Goal: Task Accomplishment & Management: Use online tool/utility

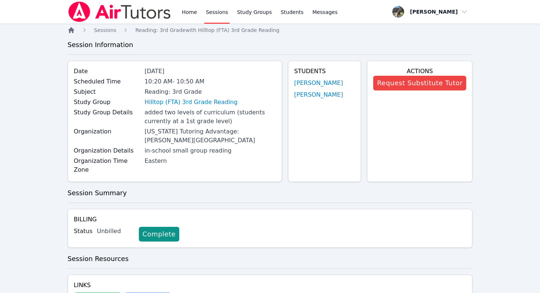
click at [69, 32] on icon "Breadcrumb" at bounding box center [71, 30] width 6 height 6
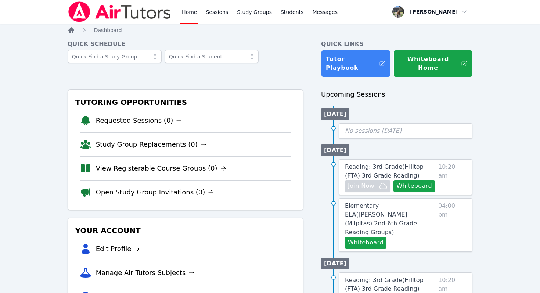
click at [72, 32] on icon "Breadcrumb" at bounding box center [71, 29] width 7 height 7
click at [72, 31] on icon "Breadcrumb" at bounding box center [71, 30] width 6 height 6
click at [408, 163] on span "Reading: 3rd Grade ( Hilltop (FTA) 3rd Grade Reading )" at bounding box center [384, 171] width 79 height 16
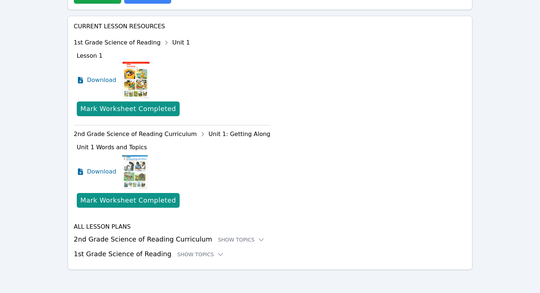
scroll to position [303, 0]
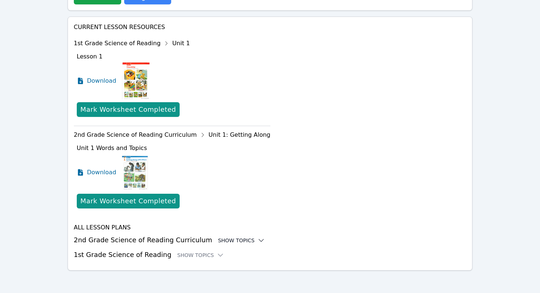
click at [235, 240] on div "Show Topics" at bounding box center [241, 240] width 47 height 7
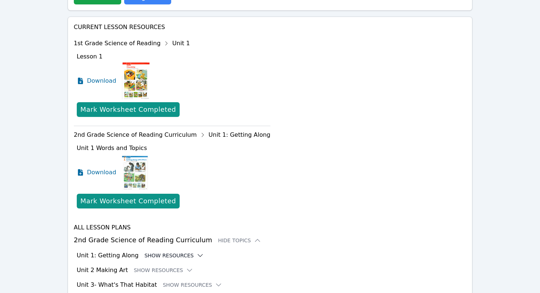
click at [170, 257] on button "Show Resources" at bounding box center [174, 255] width 60 height 7
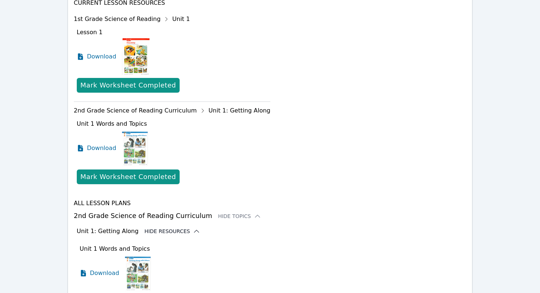
scroll to position [325, 0]
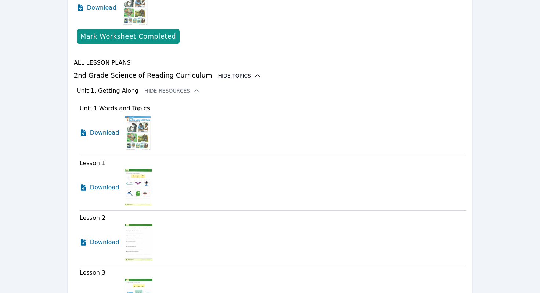
click at [223, 72] on div "Hide Topics" at bounding box center [239, 75] width 43 height 7
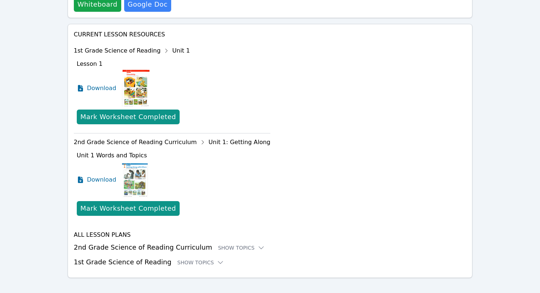
scroll to position [304, 0]
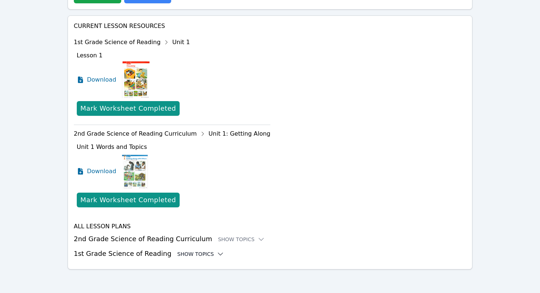
click at [194, 254] on div "Show Topics" at bounding box center [200, 253] width 47 height 7
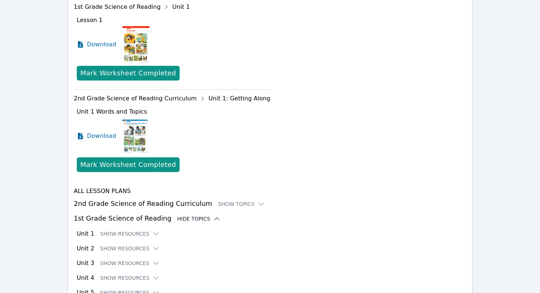
scroll to position [393, 0]
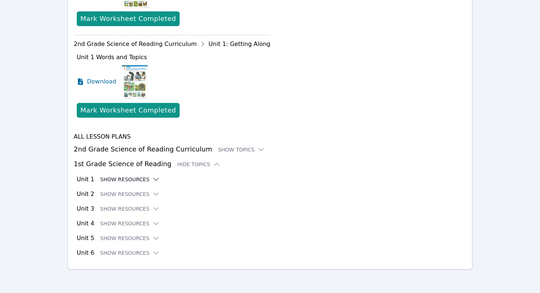
click at [135, 181] on button "Show Resources" at bounding box center [130, 179] width 60 height 7
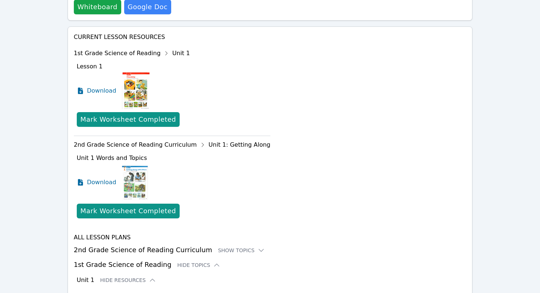
scroll to position [0, 0]
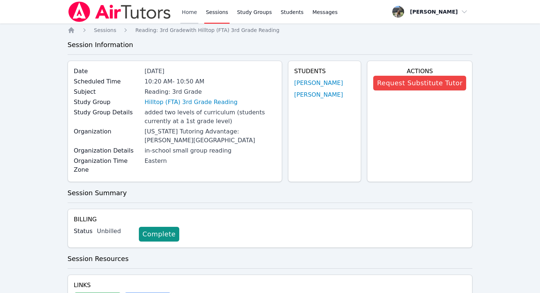
click at [196, 17] on link "Home" at bounding box center [189, 12] width 18 height 24
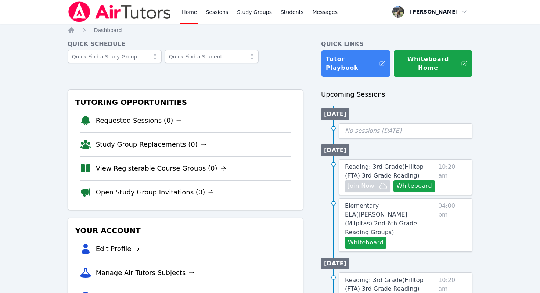
click at [381, 201] on link "Elementary ELA ( Curtner (Milpitas) 2nd-6th Grade Reading Groups )" at bounding box center [390, 218] width 90 height 35
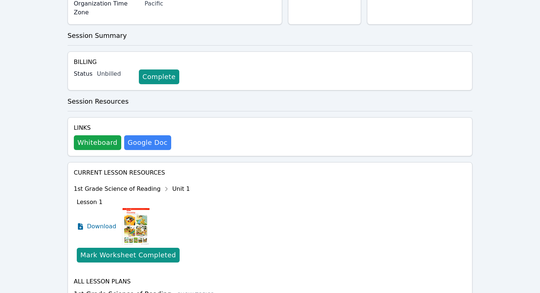
scroll to position [151, 0]
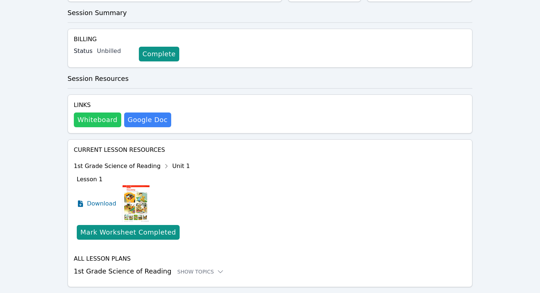
click at [99, 112] on button "Whiteboard" at bounding box center [97, 119] width 47 height 15
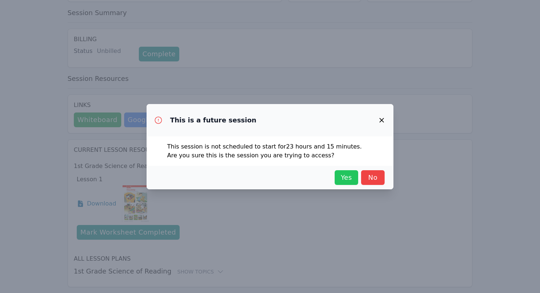
click at [349, 175] on span "Yes" at bounding box center [346, 177] width 16 height 10
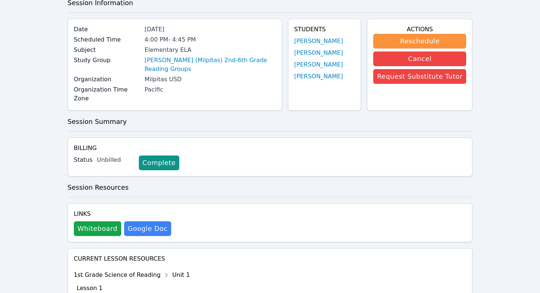
scroll to position [0, 0]
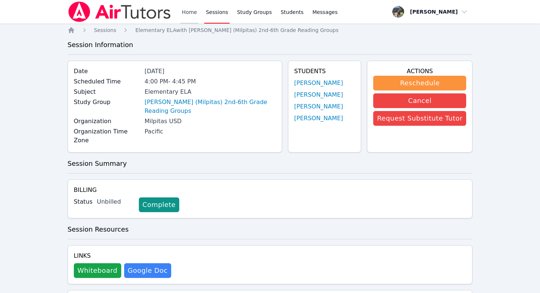
click at [191, 14] on link "Home" at bounding box center [189, 12] width 18 height 24
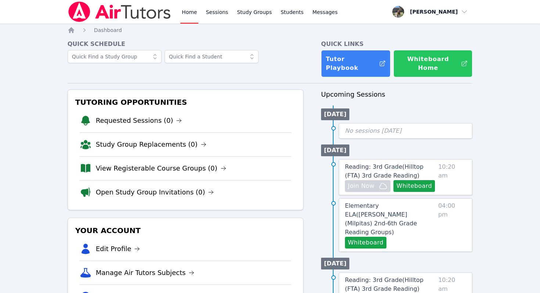
click at [453, 57] on button "Whiteboard Home" at bounding box center [432, 63] width 79 height 27
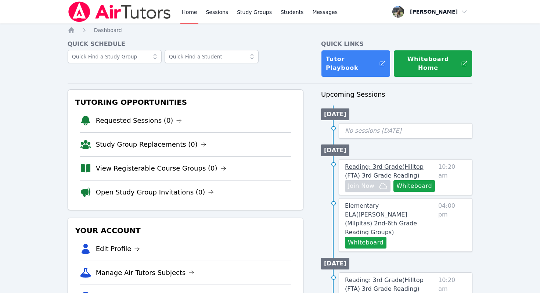
click at [399, 163] on span "Reading: 3rd Grade ( Hilltop (FTA) 3rd Grade Reading )" at bounding box center [384, 171] width 79 height 16
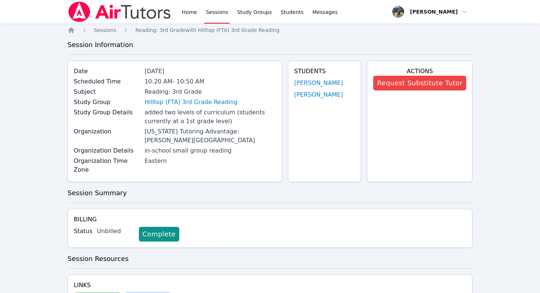
click at [212, 10] on link "Sessions" at bounding box center [216, 12] width 25 height 24
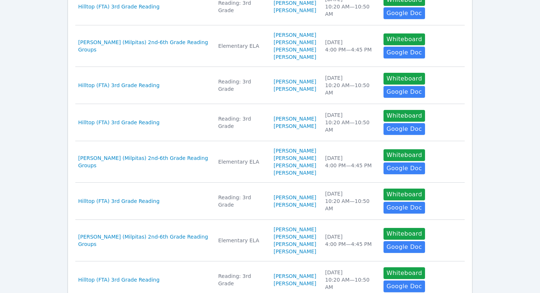
scroll to position [361, 0]
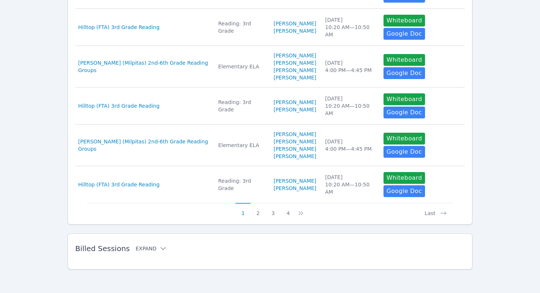
click at [159, 248] on icon at bounding box center [162, 248] width 7 height 7
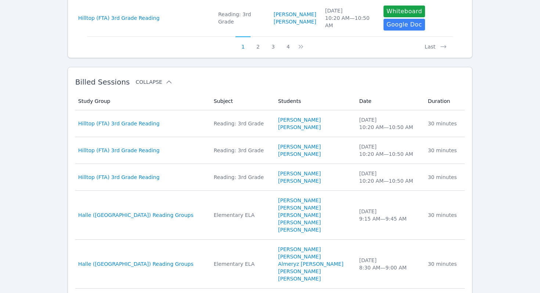
scroll to position [527, 0]
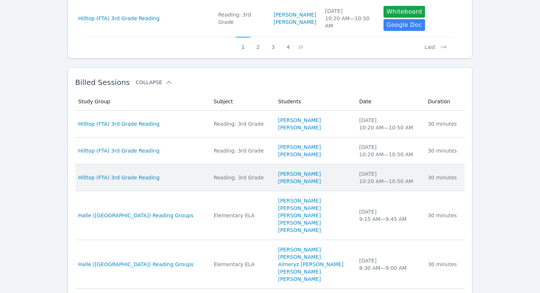
click at [407, 178] on div "Tue Sep 30, 2025 10:20 AM — 10:50 AM" at bounding box center [389, 177] width 60 height 15
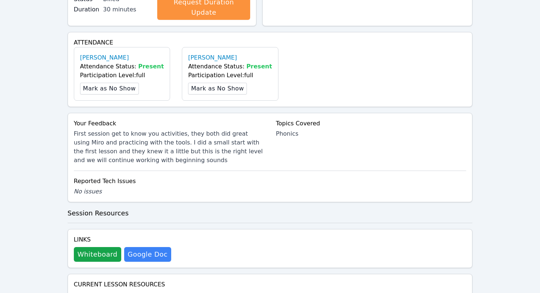
scroll to position [223, 0]
click at [112, 246] on button "Whiteboard" at bounding box center [97, 253] width 47 height 15
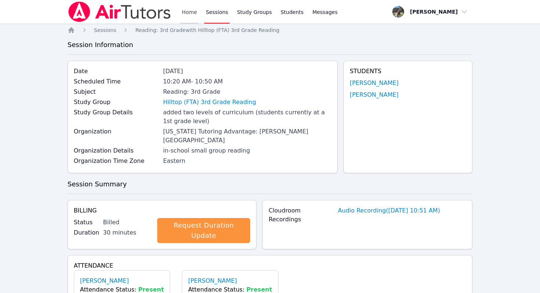
click at [193, 16] on link "Home" at bounding box center [189, 12] width 18 height 24
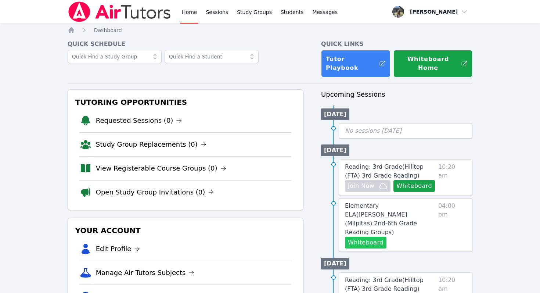
click at [371, 237] on button "Whiteboard" at bounding box center [366, 243] width 42 height 12
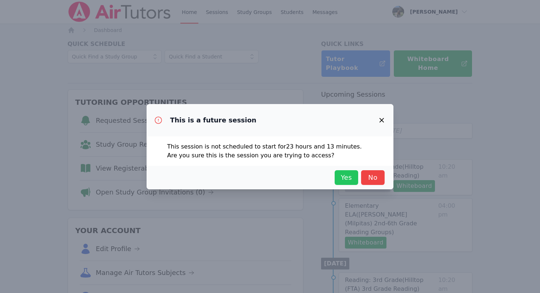
click at [338, 177] on span "Yes" at bounding box center [346, 177] width 16 height 10
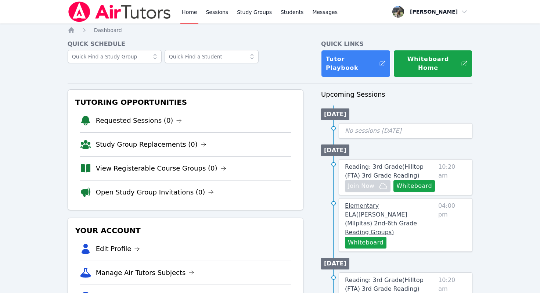
click at [374, 201] on link "Elementary ELA ( Curtner (Milpitas) 2nd-6th Grade Reading Groups )" at bounding box center [390, 218] width 90 height 35
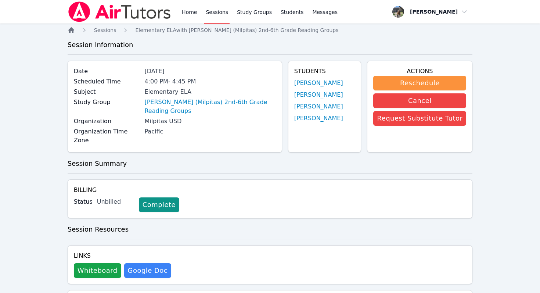
click at [71, 33] on icon "Breadcrumb" at bounding box center [71, 29] width 7 height 7
